Goal: Task Accomplishment & Management: Complete application form

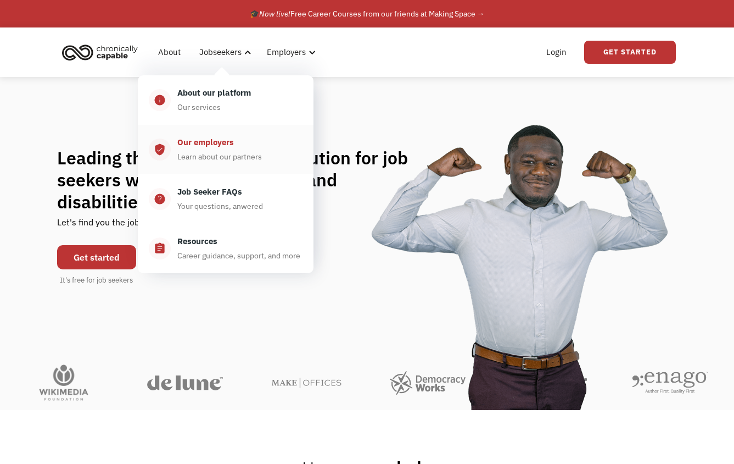
click at [204, 147] on div "Our employers" at bounding box center [205, 142] width 57 height 13
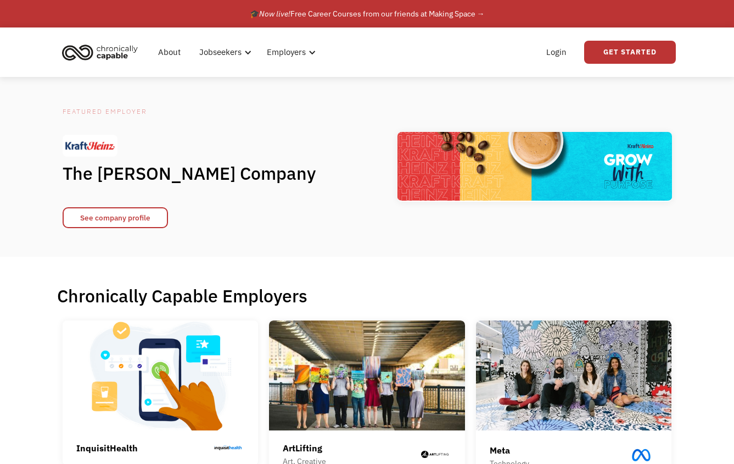
click at [5, 132] on div "Featured Employer The Kraft Heinz Company See company profile" at bounding box center [367, 167] width 734 height 180
click at [107, 49] on img "home" at bounding box center [100, 52] width 82 height 24
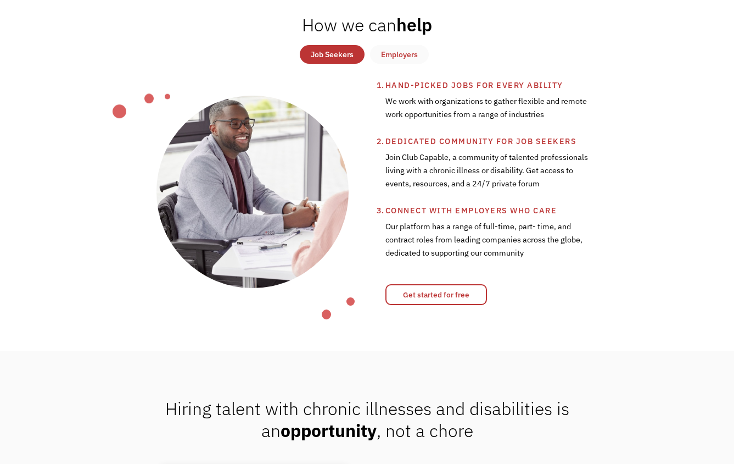
scroll to position [436, 0]
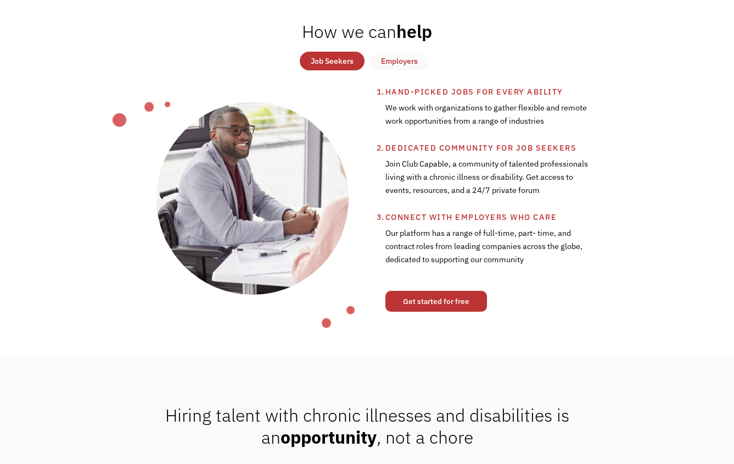
click at [417, 302] on link "Get started for free" at bounding box center [437, 301] width 102 height 21
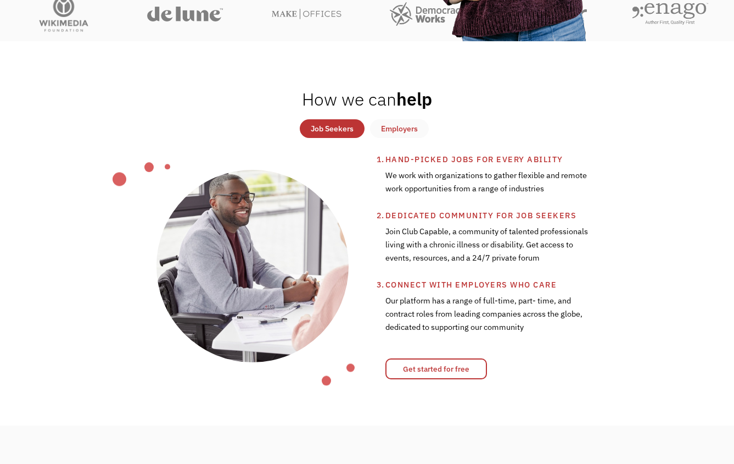
scroll to position [0, 0]
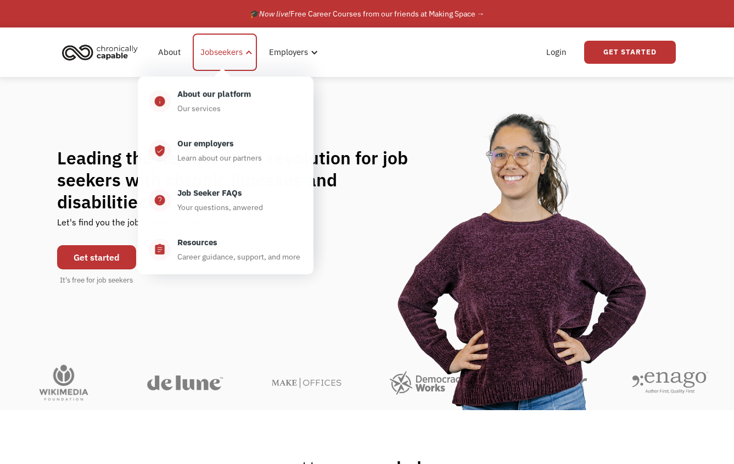
click at [235, 54] on div "Jobseekers" at bounding box center [221, 52] width 42 height 13
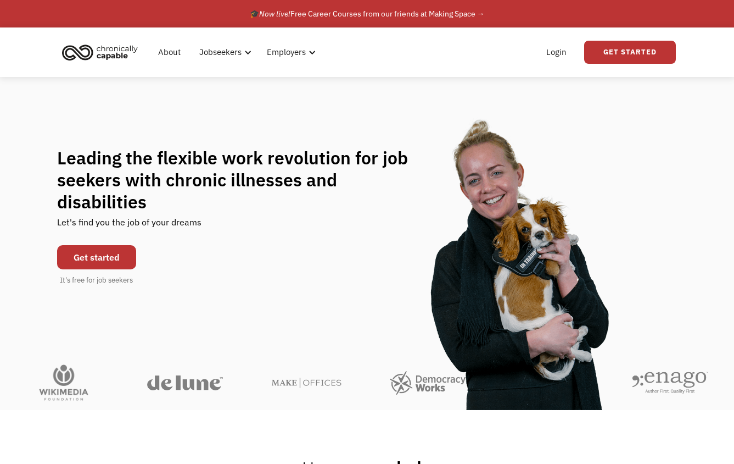
click at [413, 101] on div "Leading the flexible work revolution for job seekers with chronic illnesses and…" at bounding box center [367, 216] width 734 height 278
click at [412, 101] on div "Leading the flexible work revolution for job seekers with chronic illnesses and…" at bounding box center [367, 216] width 734 height 278
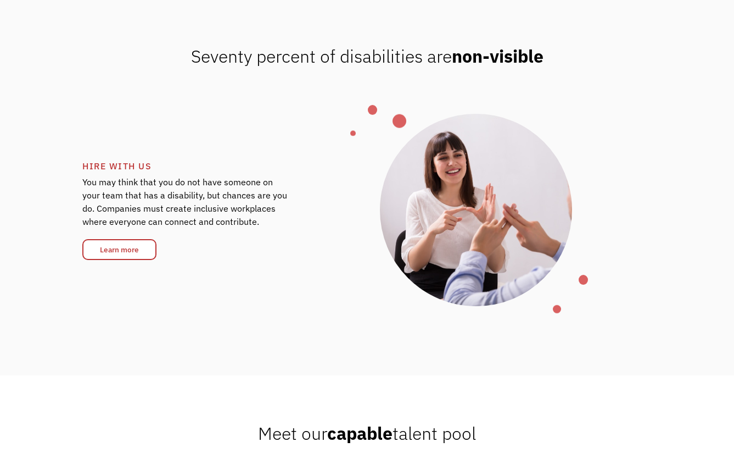
scroll to position [1787, 0]
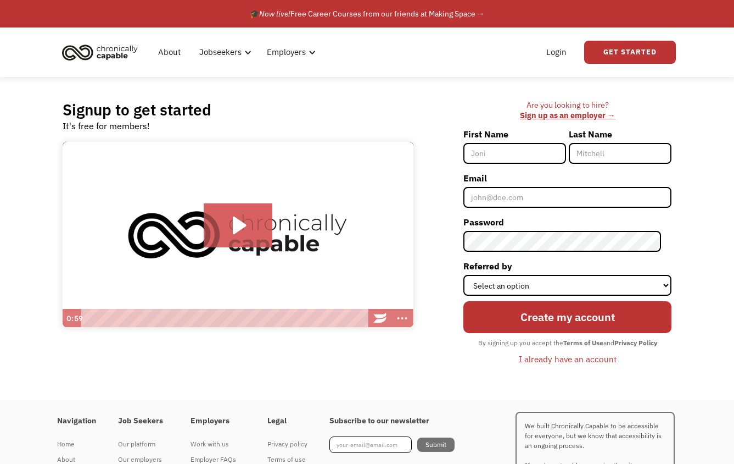
scroll to position [68, 0]
